Goal: Find specific page/section: Find specific page/section

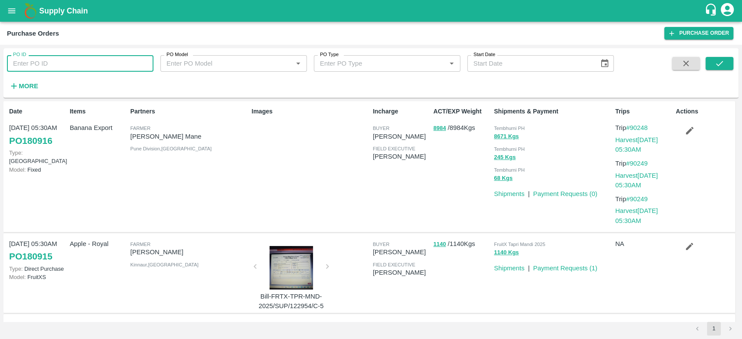
click at [123, 66] on input "PO ID" at bounding box center [80, 63] width 147 height 17
type input "152777"
click at [723, 60] on icon "submit" at bounding box center [720, 64] width 10 height 10
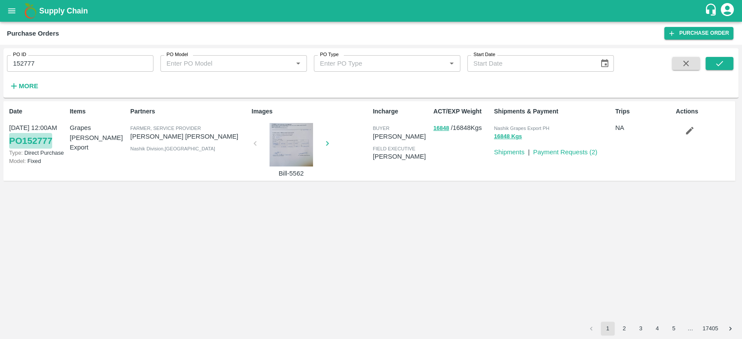
click at [26, 144] on link "PO 152777" at bounding box center [30, 141] width 43 height 16
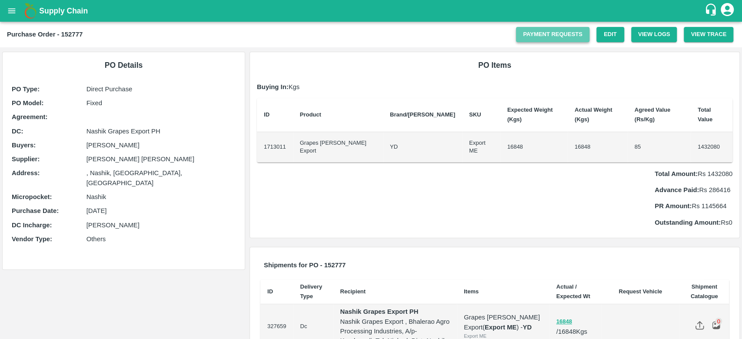
click at [523, 39] on link "Payment Requests" at bounding box center [552, 34] width 73 height 15
